Goal: Find contact information: Find contact information

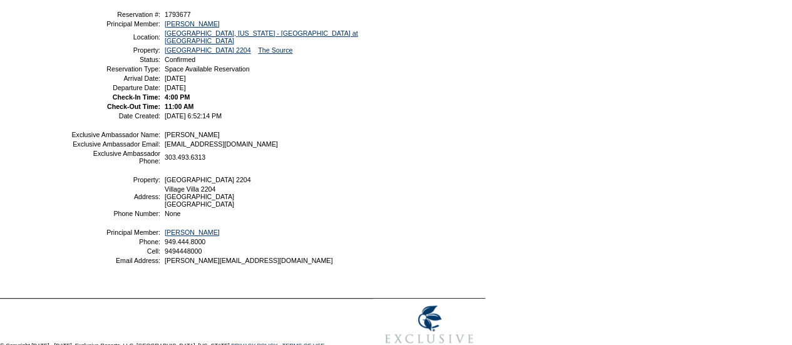
scroll to position [175, 0]
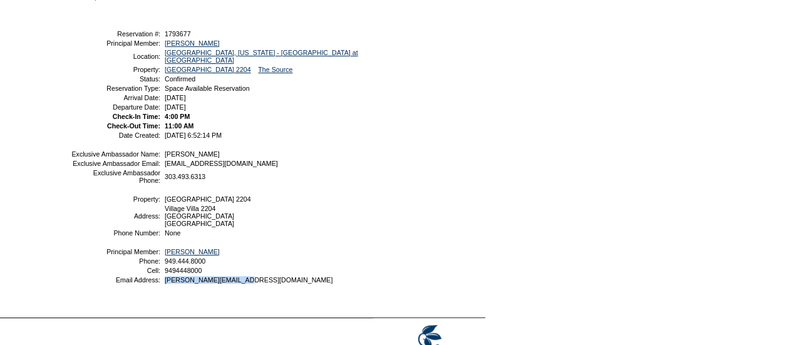
drag, startPoint x: 261, startPoint y: 291, endPoint x: 163, endPoint y: 295, distance: 98.4
click at [163, 284] on td "ken@artzconsulting.com" at bounding box center [271, 280] width 218 height 8
copy span "ken@artzconsulting.com"
drag, startPoint x: 218, startPoint y: 281, endPoint x: 165, endPoint y: 288, distance: 53.0
click at [165, 274] on td "9494448000" at bounding box center [271, 271] width 218 height 8
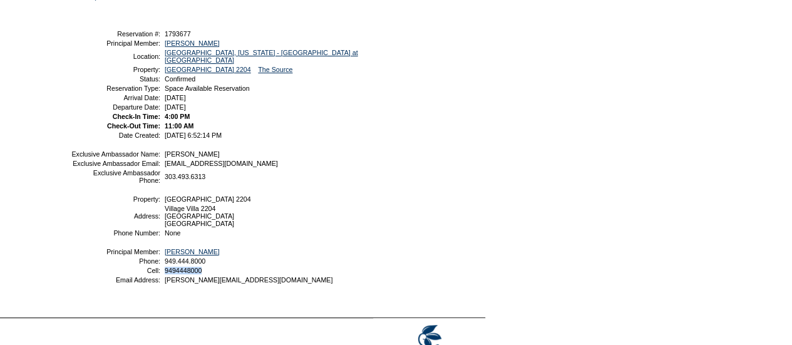
copy span "9494448000"
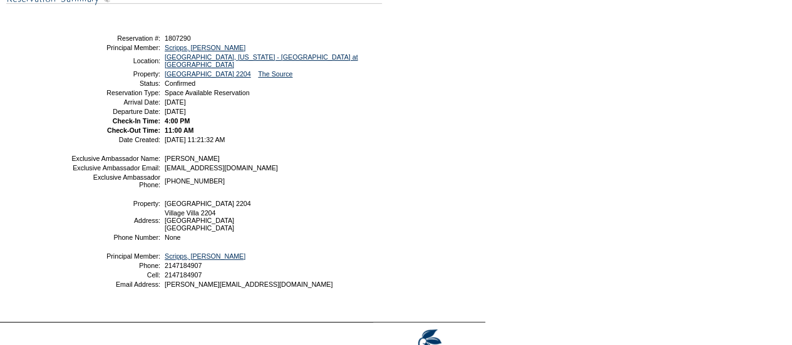
scroll to position [188, 0]
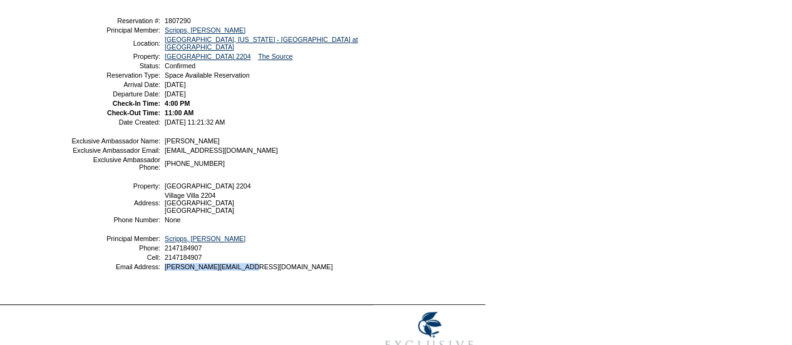
drag, startPoint x: 263, startPoint y: 281, endPoint x: 165, endPoint y: 285, distance: 97.7
click at [165, 270] on td "nancy@scrippsfamily.org" at bounding box center [271, 267] width 218 height 8
copy span "nancy@scrippsfamily.org"
drag, startPoint x: 211, startPoint y: 272, endPoint x: 164, endPoint y: 275, distance: 47.0
click at [164, 261] on td "2147184907" at bounding box center [271, 258] width 218 height 8
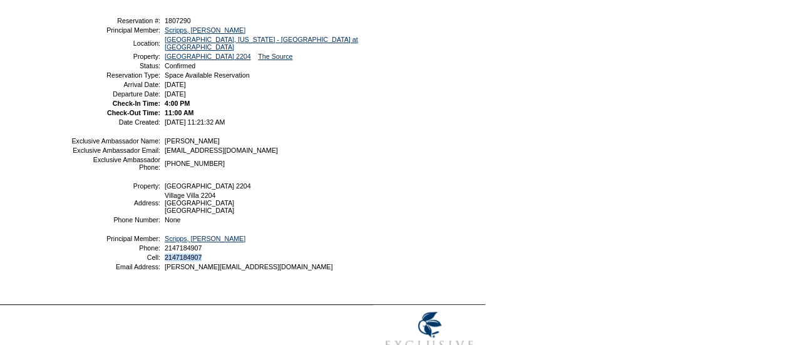
copy span "2147184907"
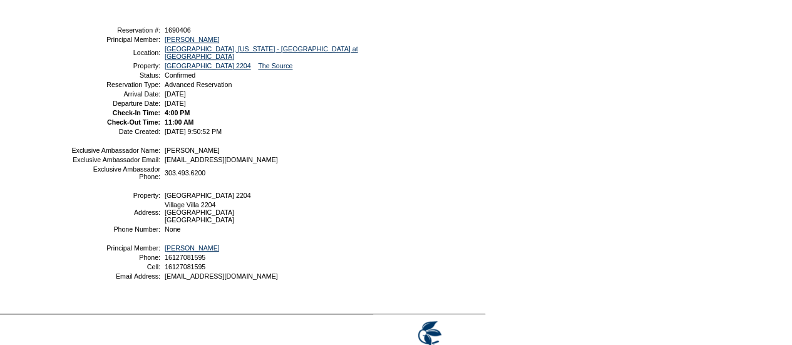
scroll to position [188, 0]
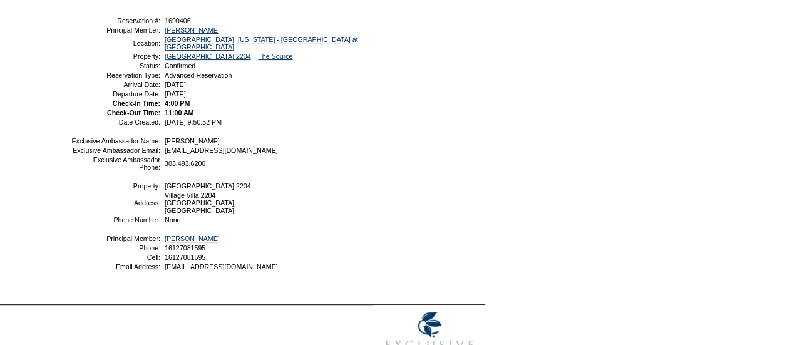
drag, startPoint x: 259, startPoint y: 276, endPoint x: 170, endPoint y: 286, distance: 88.8
click at [170, 272] on table "Exclusive Ambassador Name: [PERSON_NAME] Exclusive Ambassador Email: [EMAIL_ADD…" at bounding box center [225, 203] width 313 height 137
drag, startPoint x: 255, startPoint y: 283, endPoint x: 164, endPoint y: 285, distance: 91.4
click at [164, 272] on table "Exclusive Ambassador Name: [PERSON_NAME] Exclusive Ambassador Email: [EMAIL_ADD…" at bounding box center [225, 203] width 313 height 137
copy span "[EMAIL_ADDRESS][DOMAIN_NAME]"
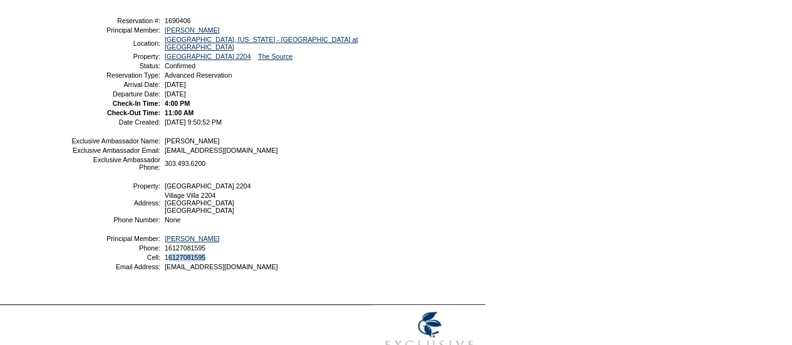
drag, startPoint x: 228, startPoint y: 271, endPoint x: 167, endPoint y: 270, distance: 61.4
click at [167, 261] on td "16127081595" at bounding box center [271, 258] width 218 height 8
copy span "6127081595"
